Goal: Task Accomplishment & Management: Use online tool/utility

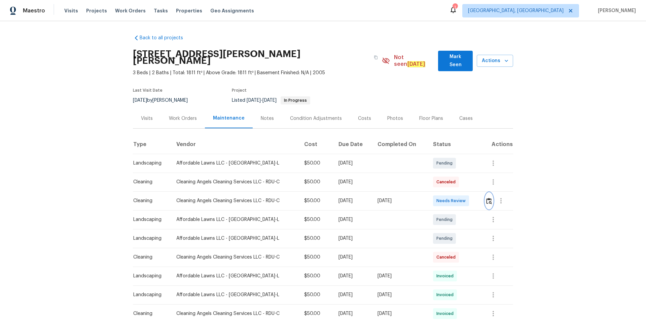
click at [487, 198] on img "button" at bounding box center [489, 201] width 6 height 6
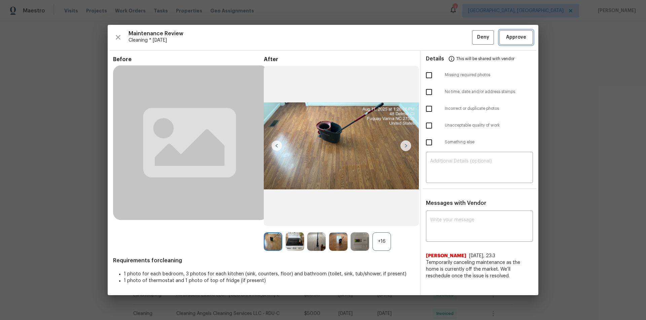
click at [517, 41] on span "Approve" at bounding box center [516, 37] width 20 height 8
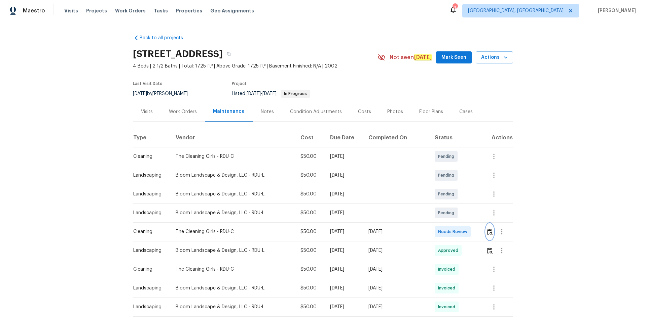
click at [488, 232] on img "button" at bounding box center [490, 232] width 6 height 6
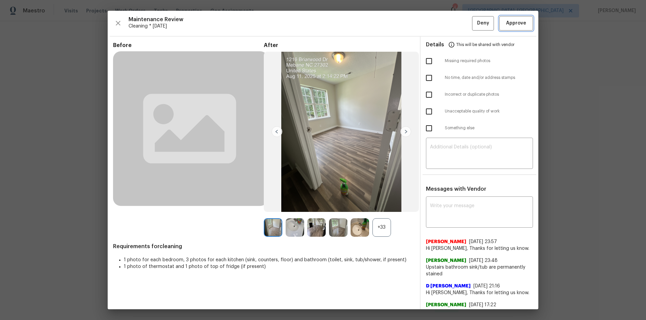
click at [516, 24] on span "Approve" at bounding box center [516, 23] width 20 height 8
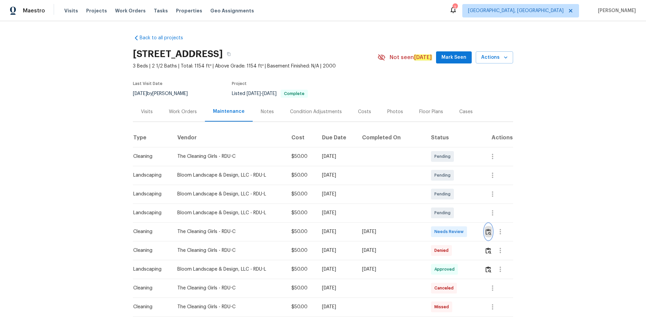
click at [485, 232] on img "button" at bounding box center [488, 232] width 6 height 6
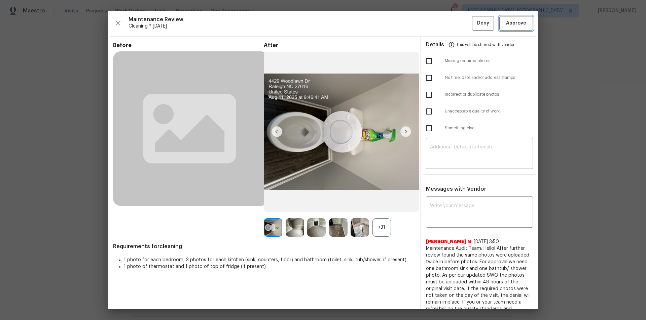
click at [514, 20] on span "Approve" at bounding box center [516, 23] width 20 height 8
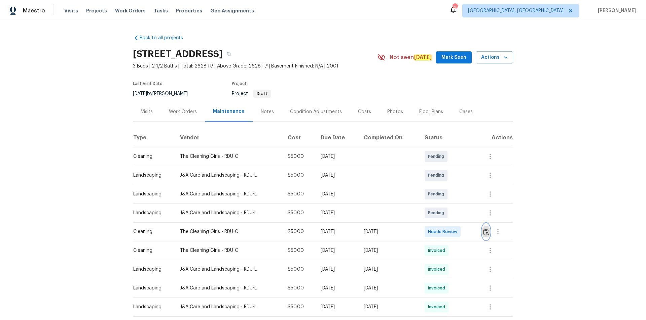
click at [485, 231] on img "button" at bounding box center [486, 232] width 6 height 6
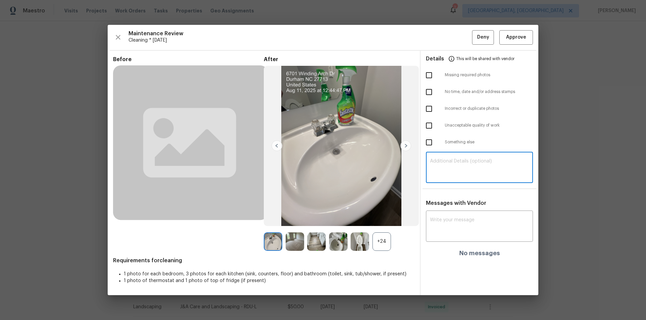
click at [449, 166] on textarea at bounding box center [479, 168] width 99 height 19
paste textarea "Maintenance Audit Team: Hello! Unfortunately, this cleaning visit completed on …"
type textarea "Maintenance Audit Team: Hello! Unfortunately, this cleaning visit completed on …"
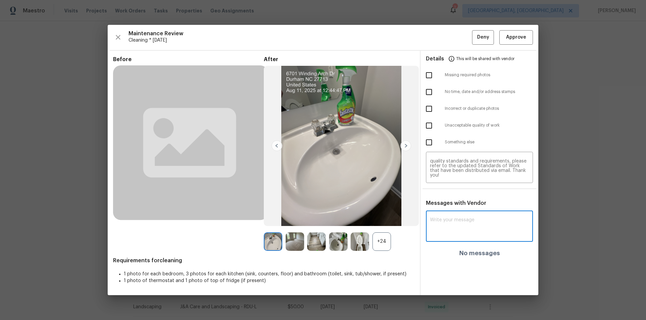
click at [452, 225] on textarea at bounding box center [479, 227] width 99 height 19
paste textarea "Maintenance Audit Team: Hello! Unfortunately, this cleaning visit completed on …"
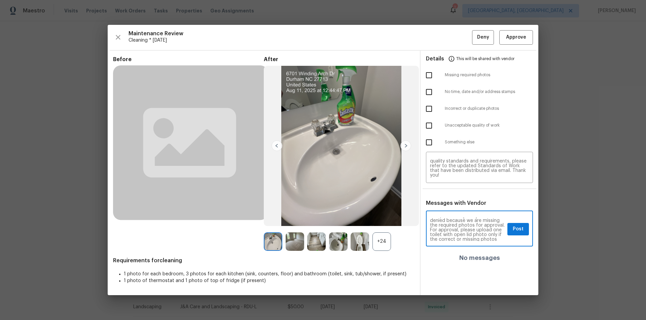
scroll to position [27, 0]
type textarea "Maintenance Audit Team: Hello! Unfortunately, this cleaning visit completed on …"
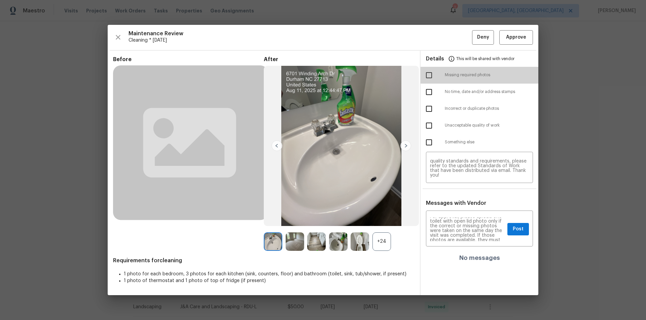
click at [430, 72] on input "checkbox" at bounding box center [429, 75] width 14 height 14
checkbox input "true"
click at [518, 231] on span "Post" at bounding box center [517, 229] width 11 height 8
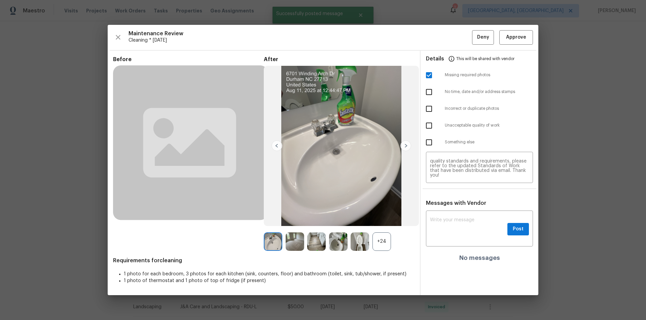
scroll to position [0, 0]
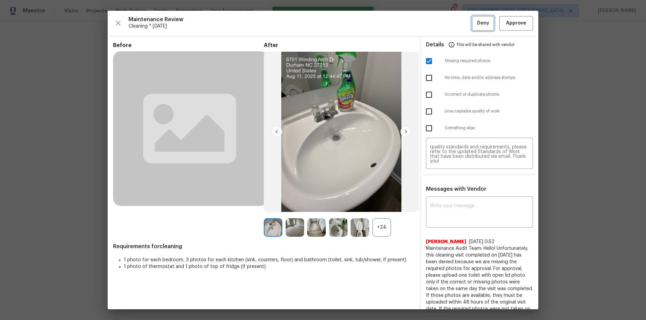
click at [480, 22] on span "Deny" at bounding box center [483, 23] width 12 height 8
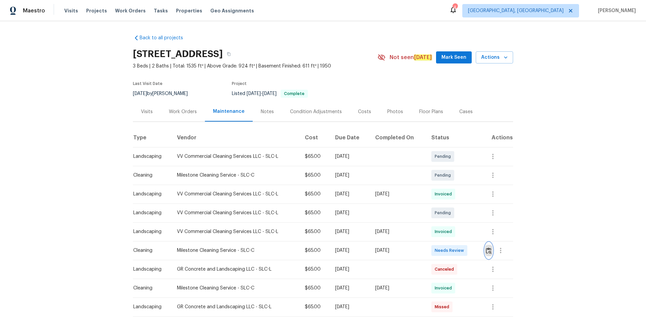
click at [488, 253] on img "button" at bounding box center [489, 251] width 6 height 6
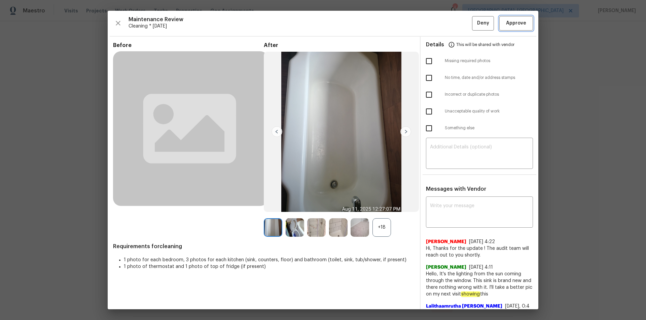
click at [506, 27] on span "Approve" at bounding box center [516, 23] width 20 height 8
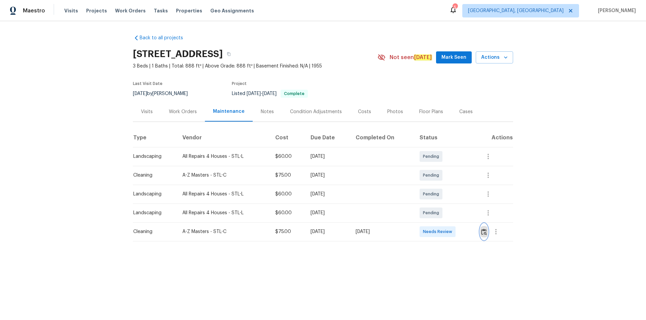
click at [486, 233] on button "button" at bounding box center [484, 232] width 8 height 16
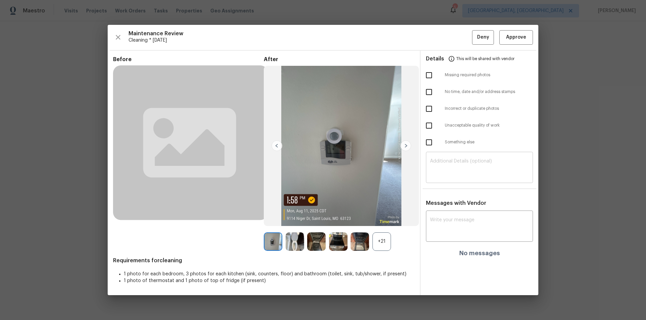
click at [475, 161] on textarea at bounding box center [479, 168] width 99 height 19
paste textarea "Maintenance Audit Team: Hello! Unfortunately, this cleaning visit completed on …"
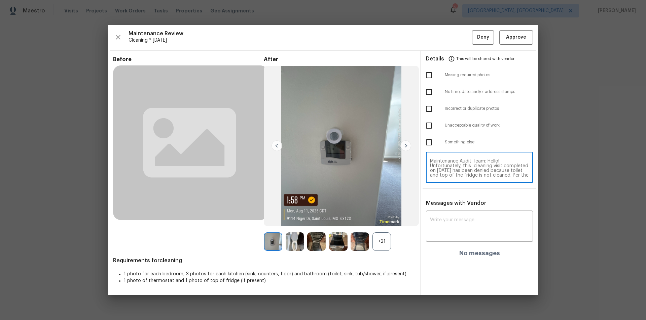
scroll to position [61, 0]
type textarea "Maintenance Audit Team: Hello! Unfortunately, this cleaning visit completed on …"
drag, startPoint x: 448, startPoint y: 241, endPoint x: 446, endPoint y: 227, distance: 13.9
click at [448, 240] on div "x ​" at bounding box center [479, 227] width 107 height 30
paste textarea "Maintenance Audit Team: Hello! Unfortunately, this cleaning visit completed on …"
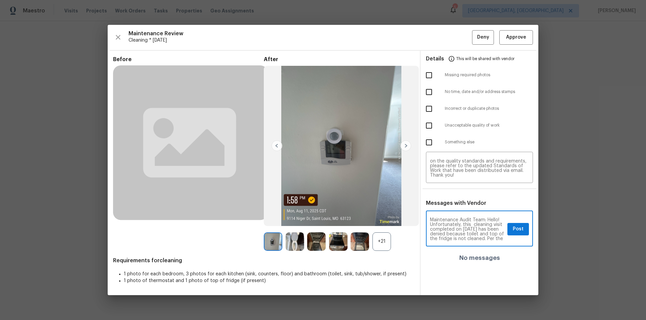
scroll to position [85, 0]
type textarea "Maintenance Audit Team: Hello! Unfortunately, this cleaning visit completed on …"
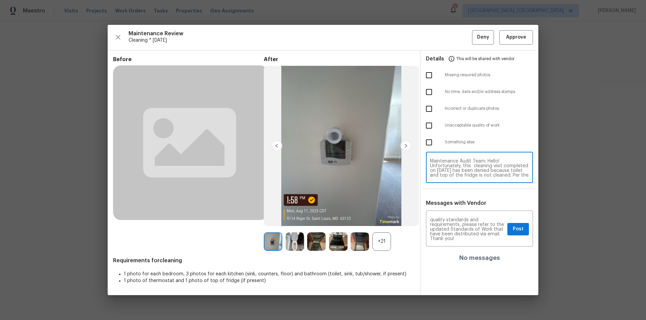
scroll to position [13, 0]
click at [429, 127] on input "checkbox" at bounding box center [429, 126] width 14 height 14
checkbox input "true"
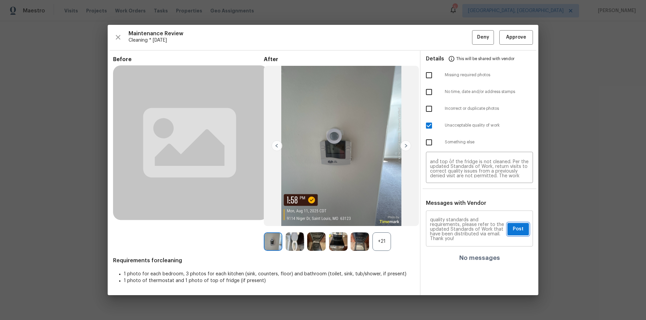
drag, startPoint x: 521, startPoint y: 227, endPoint x: 528, endPoint y: 146, distance: 81.0
click at [521, 226] on span "Post" at bounding box center [517, 229] width 11 height 8
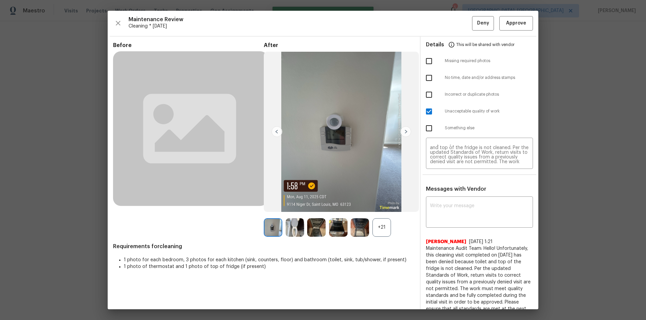
scroll to position [0, 0]
click at [487, 39] on span "This will be shared with vendor" at bounding box center [485, 45] width 58 height 16
click at [482, 20] on span "Deny" at bounding box center [483, 23] width 12 height 8
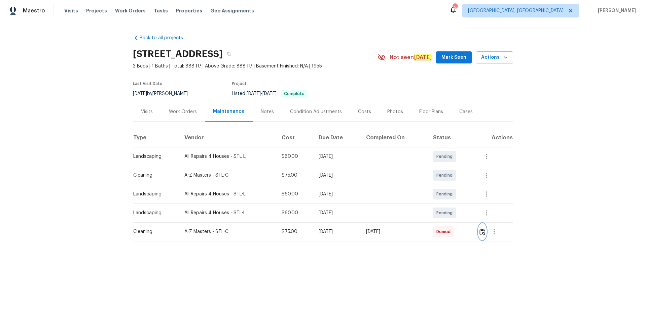
click at [483, 235] on img "button" at bounding box center [482, 232] width 6 height 6
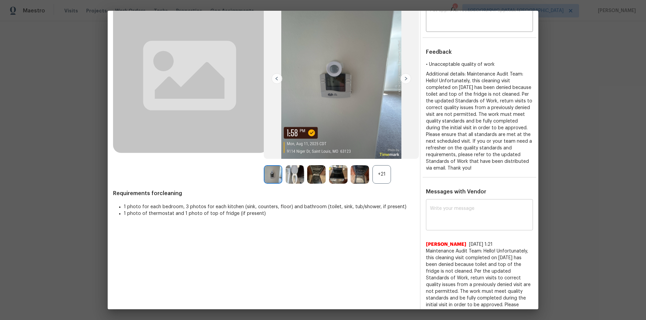
scroll to position [98, 0]
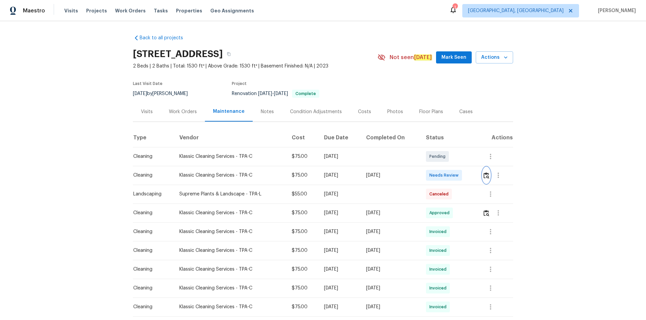
click at [485, 176] on img "button" at bounding box center [486, 175] width 6 height 6
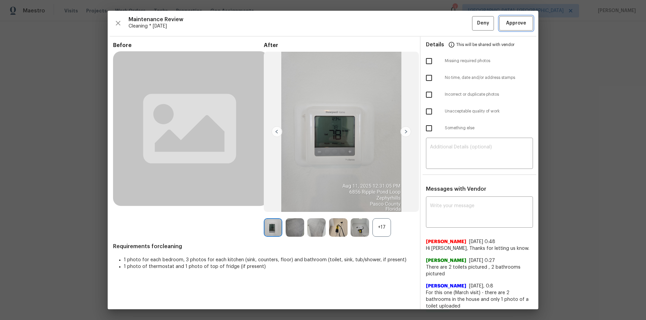
click at [520, 17] on button "Approve" at bounding box center [516, 23] width 34 height 14
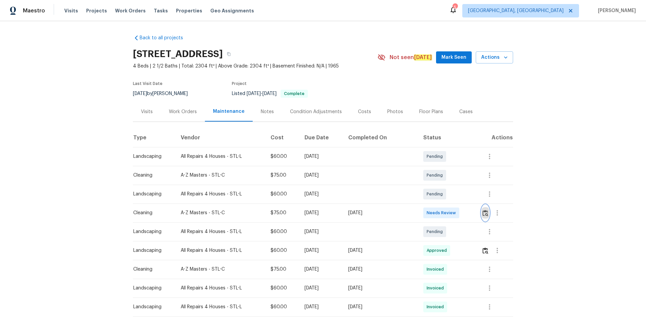
click at [459, 211] on img "button" at bounding box center [485, 213] width 6 height 6
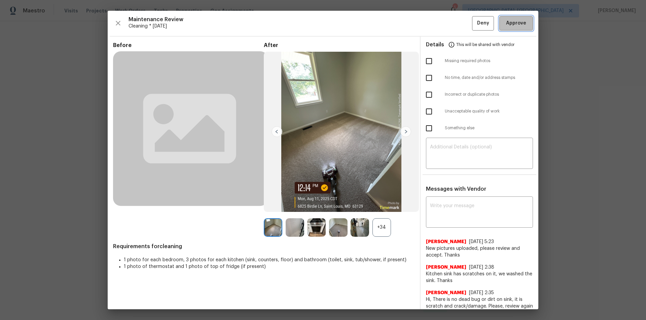
drag, startPoint x: 517, startPoint y: 24, endPoint x: 549, endPoint y: 67, distance: 53.9
click at [459, 24] on span "Approve" at bounding box center [516, 23] width 20 height 8
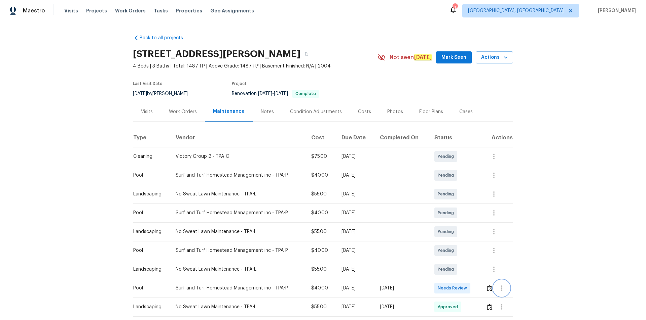
click at [459, 215] on button "button" at bounding box center [501, 288] width 16 height 16
click at [459, 215] on div at bounding box center [323, 160] width 646 height 320
click at [459, 215] on img "button" at bounding box center [490, 288] width 6 height 6
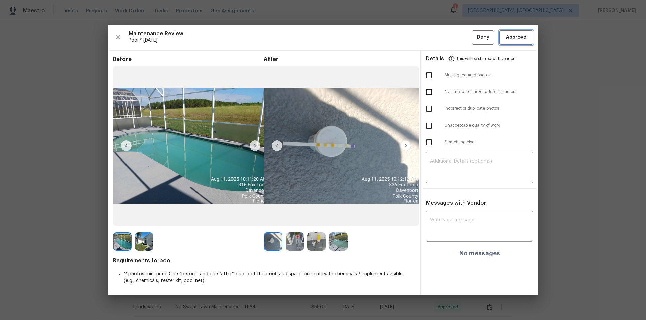
click at [459, 33] on button "Approve" at bounding box center [516, 37] width 34 height 14
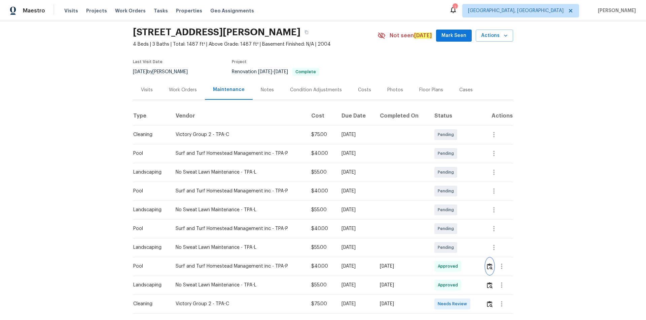
scroll to position [61, 0]
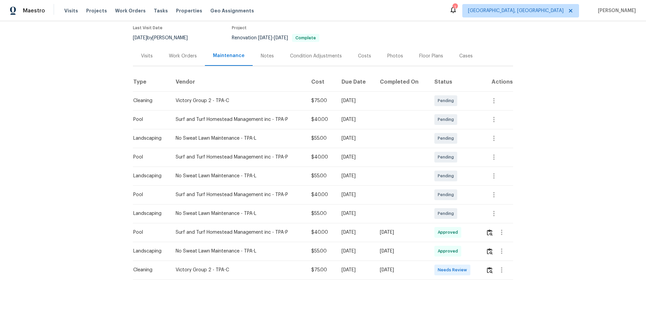
click at [459, 215] on td at bounding box center [496, 270] width 33 height 19
click at [459, 215] on button "button" at bounding box center [490, 270] width 8 height 16
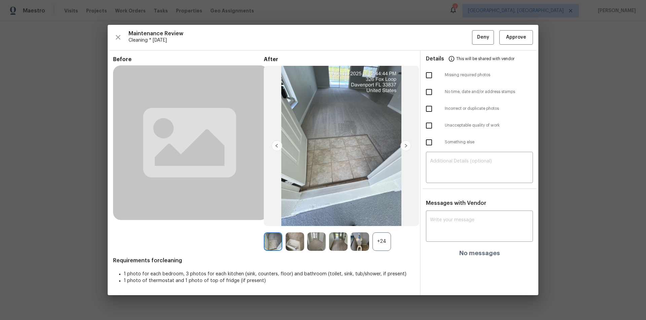
drag, startPoint x: 629, startPoint y: 176, endPoint x: 619, endPoint y: 179, distance: 10.5
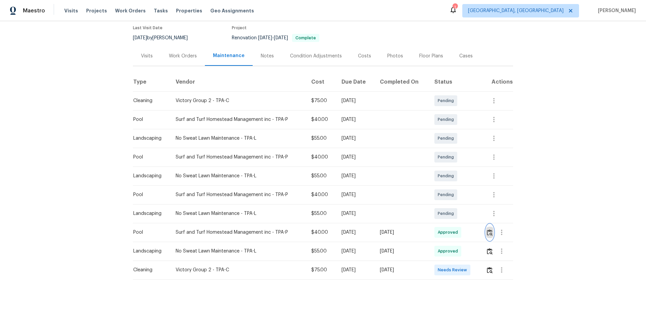
click at [459, 215] on img "button" at bounding box center [490, 233] width 6 height 6
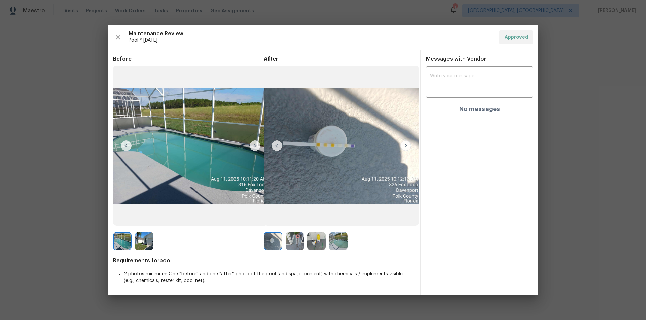
click at [253, 148] on img at bounding box center [254, 146] width 11 height 11
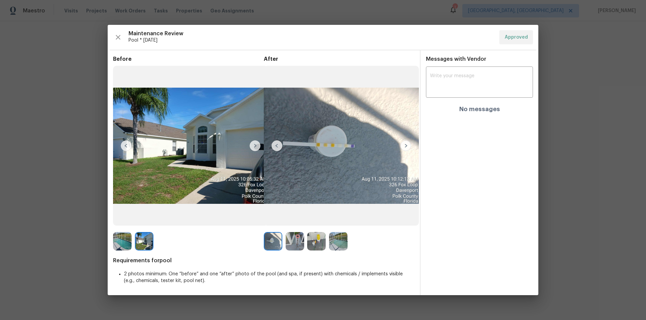
click at [278, 145] on img at bounding box center [276, 146] width 11 height 11
click at [402, 143] on img at bounding box center [405, 146] width 11 height 11
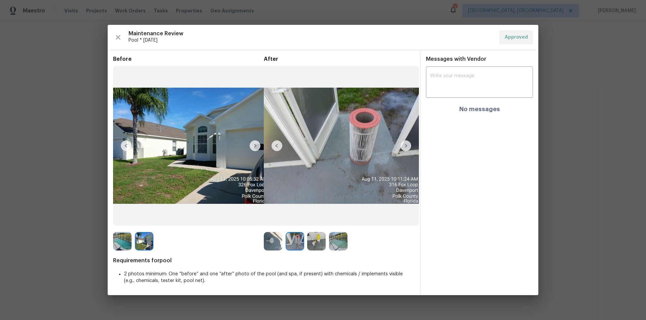
click at [402, 143] on img at bounding box center [405, 146] width 11 height 11
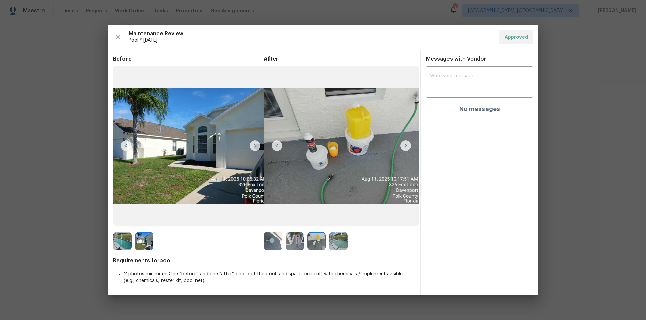
click at [404, 143] on img at bounding box center [405, 146] width 11 height 11
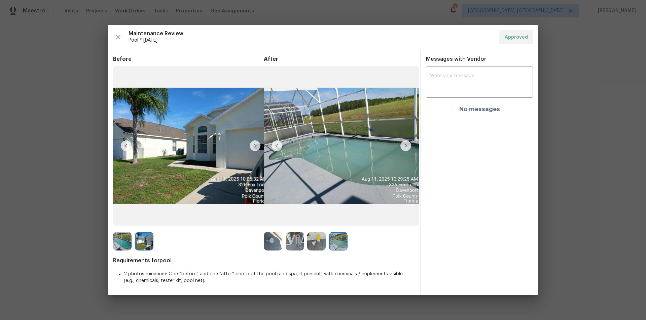
click at [404, 143] on img at bounding box center [405, 146] width 11 height 11
drag, startPoint x: 404, startPoint y: 143, endPoint x: 402, endPoint y: 149, distance: 6.2
click at [405, 144] on img at bounding box center [405, 146] width 11 height 11
click at [337, 215] on img at bounding box center [338, 241] width 18 height 18
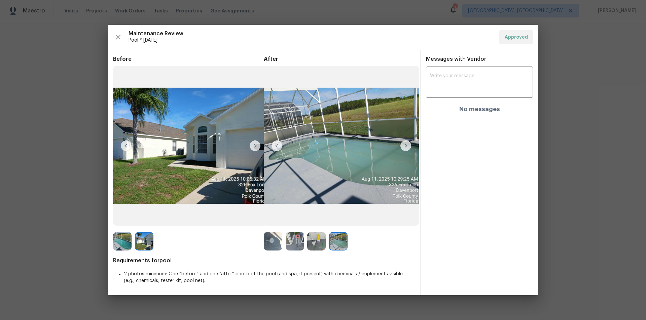
click at [398, 151] on img at bounding box center [341, 146] width 155 height 160
click at [275, 145] on img at bounding box center [276, 146] width 11 height 11
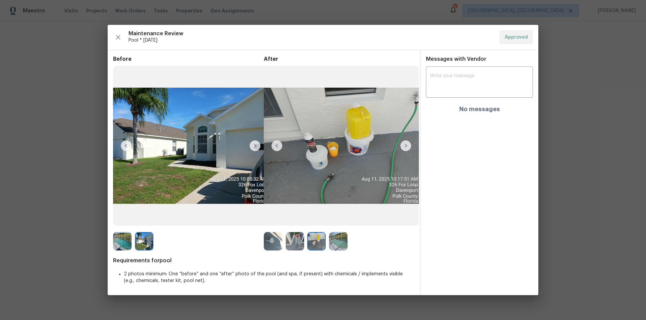
click at [275, 145] on img at bounding box center [276, 146] width 11 height 11
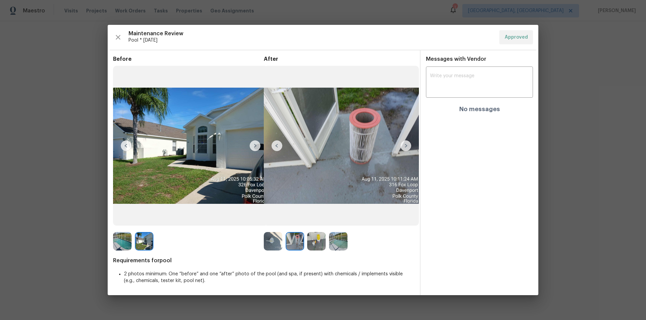
click at [275, 145] on img at bounding box center [276, 146] width 11 height 11
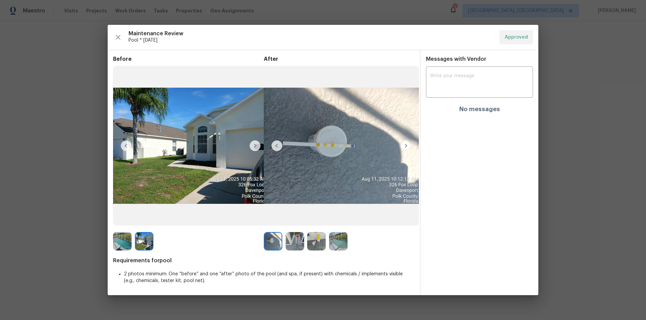
click at [275, 145] on img at bounding box center [276, 146] width 11 height 11
click at [404, 147] on img at bounding box center [405, 146] width 11 height 11
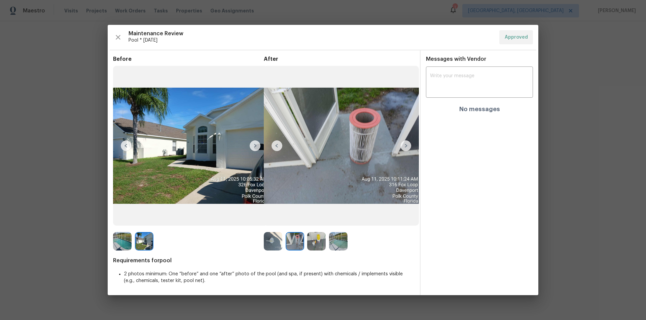
click at [404, 147] on img at bounding box center [405, 146] width 11 height 11
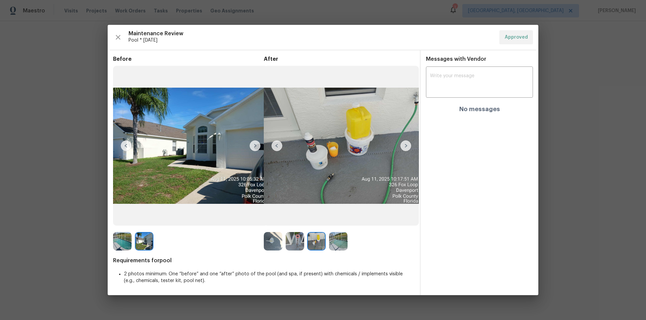
click at [404, 147] on img at bounding box center [405, 146] width 11 height 11
drag, startPoint x: 404, startPoint y: 147, endPoint x: 400, endPoint y: 154, distance: 7.8
click at [403, 149] on img at bounding box center [405, 146] width 11 height 11
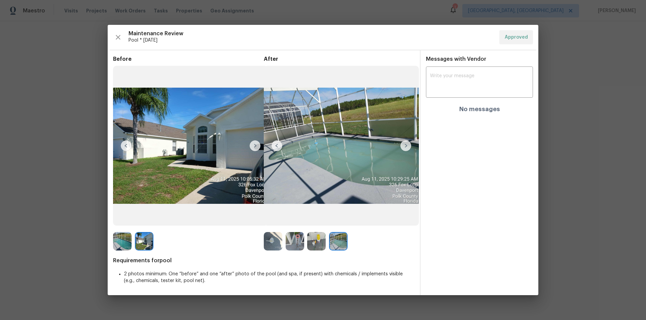
click at [344, 215] on img at bounding box center [338, 241] width 18 height 18
click at [343, 215] on img at bounding box center [338, 241] width 18 height 18
click at [120, 215] on img at bounding box center [122, 241] width 18 height 18
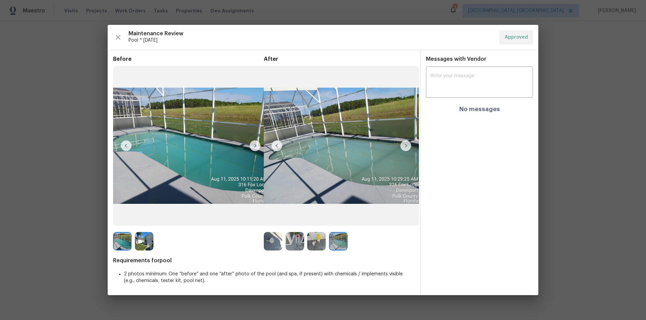
click at [269, 215] on img at bounding box center [273, 241] width 18 height 18
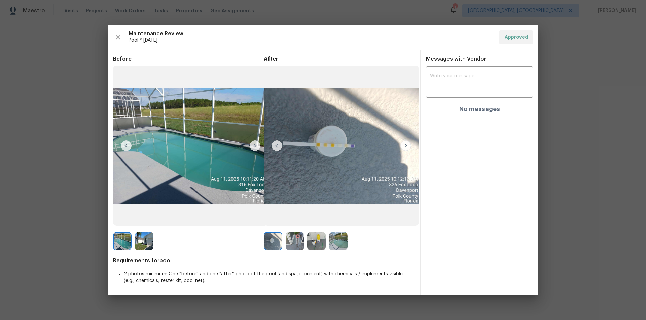
click at [148, 215] on img at bounding box center [144, 241] width 18 height 18
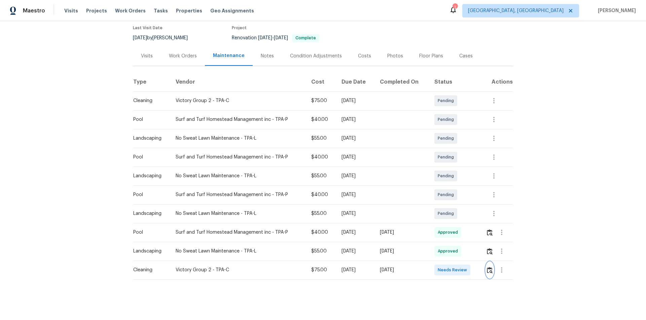
click at [459, 215] on img "button" at bounding box center [490, 270] width 6 height 6
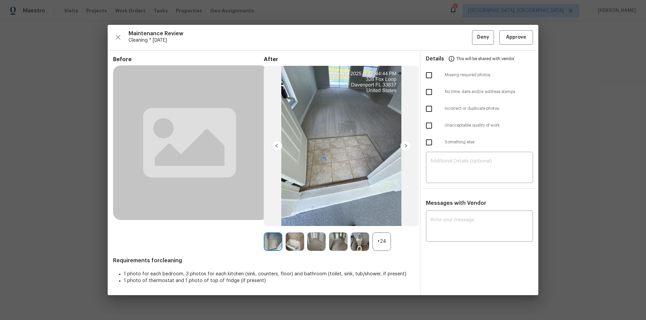
click at [459, 37] on div at bounding box center [323, 160] width 430 height 271
click at [459, 29] on div at bounding box center [323, 160] width 430 height 271
click at [459, 40] on div at bounding box center [323, 160] width 430 height 271
click at [459, 39] on div at bounding box center [323, 160] width 430 height 271
click at [459, 37] on div at bounding box center [323, 160] width 430 height 271
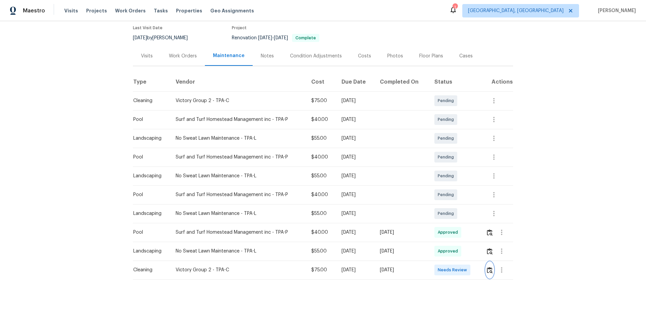
click at [459, 215] on img "button" at bounding box center [490, 270] width 6 height 6
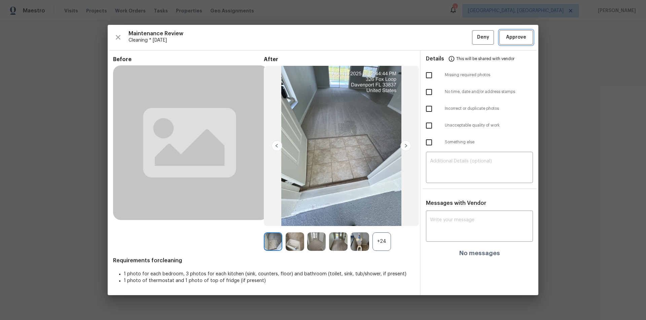
click at [459, 38] on span "Approve" at bounding box center [516, 37] width 20 height 8
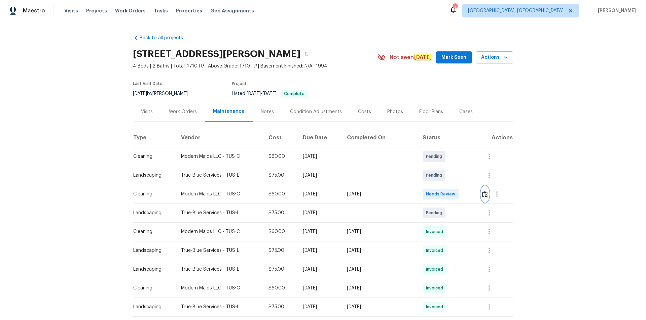
click at [459, 189] on button "button" at bounding box center [485, 194] width 8 height 16
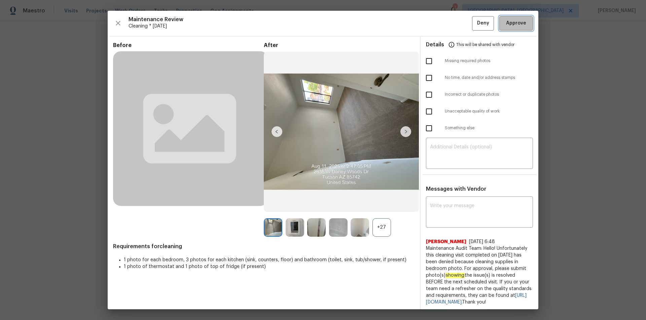
click at [459, 27] on span "Approve" at bounding box center [516, 23] width 20 height 8
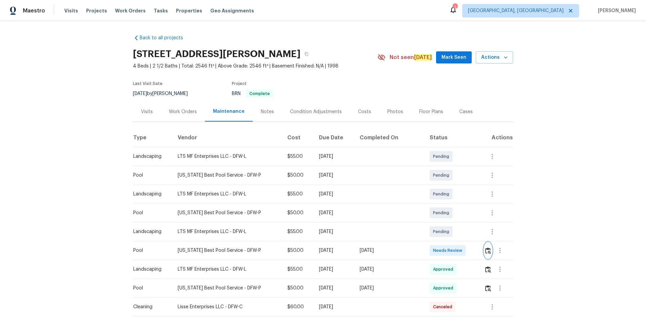
click at [459, 215] on img "button" at bounding box center [488, 251] width 6 height 6
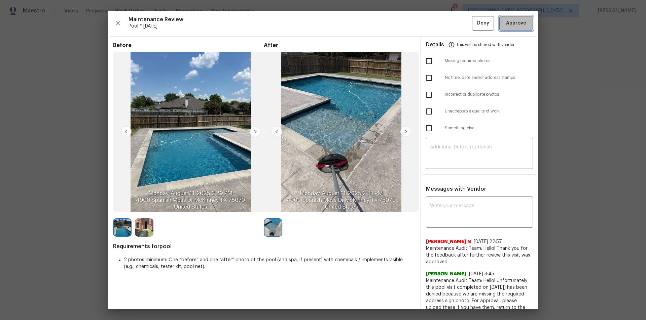
drag, startPoint x: 511, startPoint y: 20, endPoint x: 521, endPoint y: 89, distance: 69.9
click at [459, 20] on span "Approve" at bounding box center [516, 23] width 20 height 8
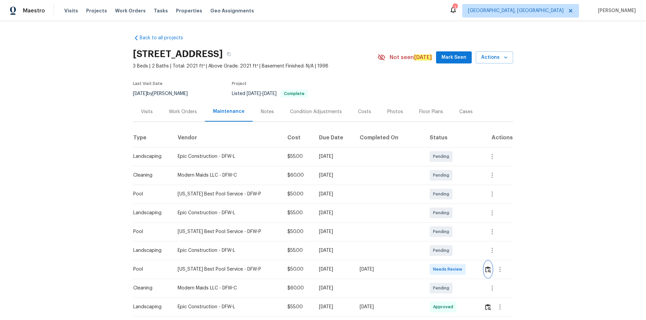
click at [486, 267] on img "button" at bounding box center [488, 270] width 6 height 6
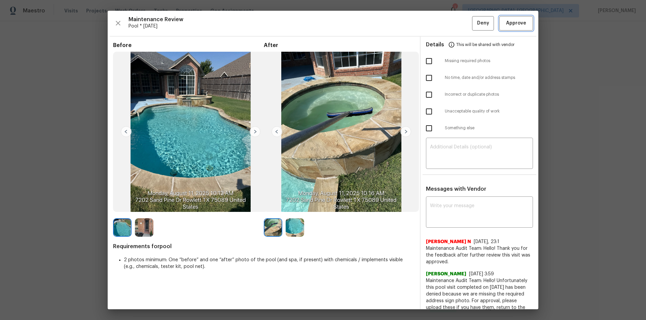
click at [512, 23] on span "Approve" at bounding box center [516, 23] width 20 height 8
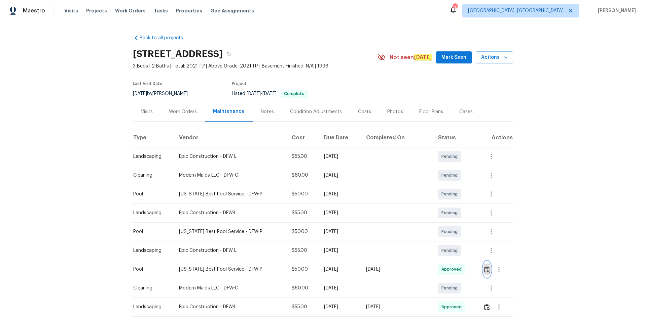
click at [486, 268] on img "button" at bounding box center [487, 270] width 6 height 6
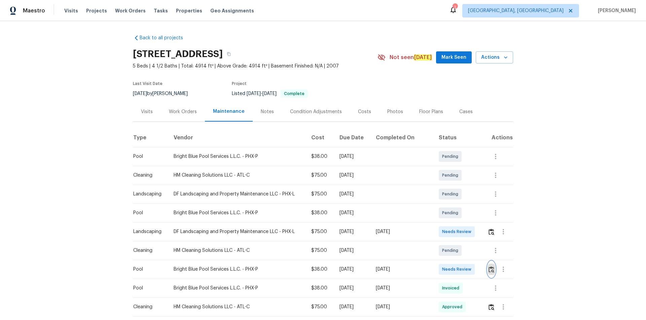
click at [489, 270] on img "button" at bounding box center [491, 270] width 6 height 6
click at [488, 270] on img "button" at bounding box center [491, 270] width 6 height 6
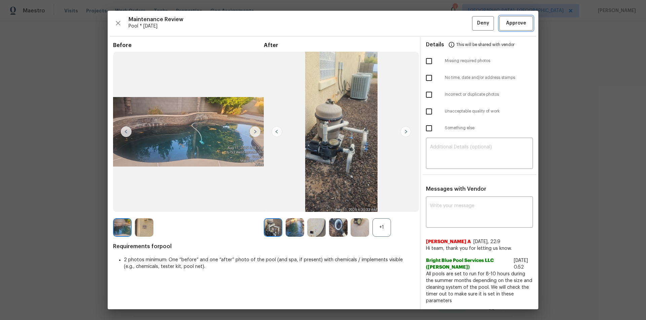
click at [506, 22] on span "Approve" at bounding box center [516, 23] width 20 height 8
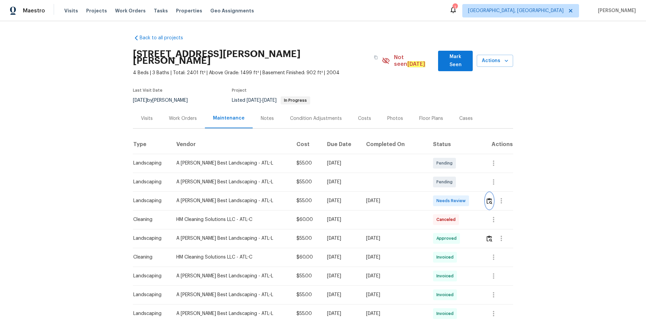
click at [459, 198] on img "button" at bounding box center [489, 201] width 6 height 6
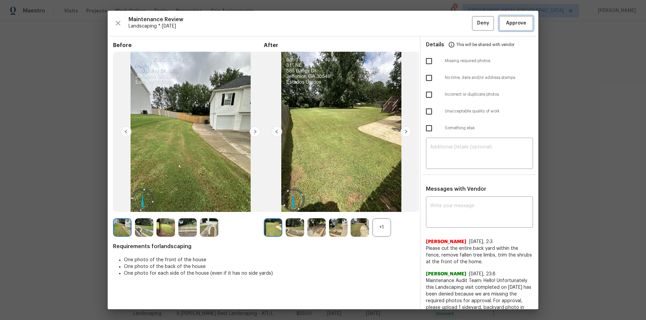
click at [459, 22] on span "Approve" at bounding box center [516, 23] width 20 height 8
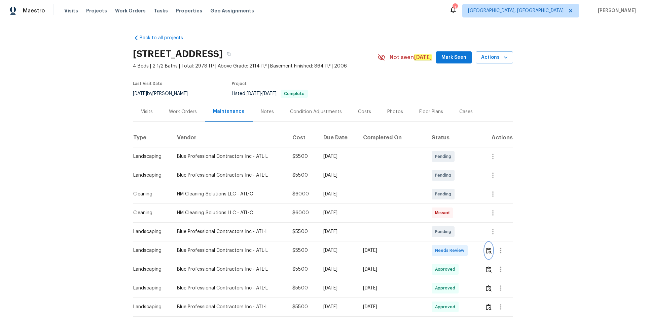
click at [488, 252] on img "button" at bounding box center [489, 251] width 6 height 6
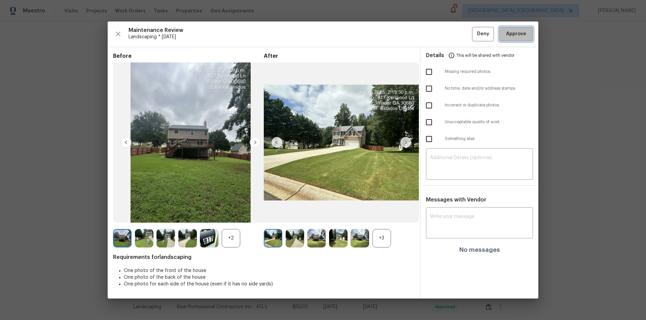
click at [524, 27] on button "Approve" at bounding box center [516, 34] width 34 height 14
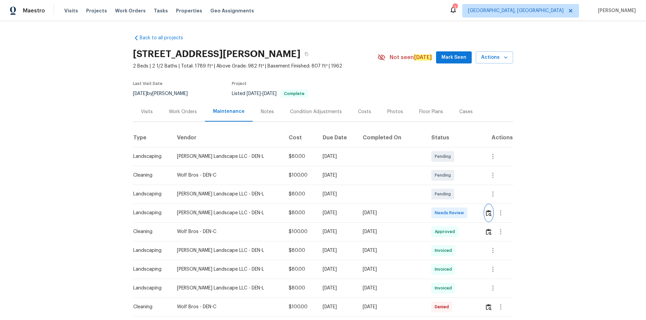
click at [486, 214] on img "button" at bounding box center [489, 213] width 6 height 6
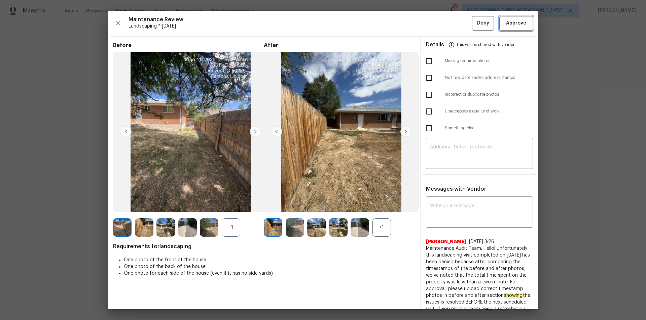
click at [517, 20] on span "Approve" at bounding box center [516, 23] width 20 height 8
